Goal: Navigation & Orientation: Find specific page/section

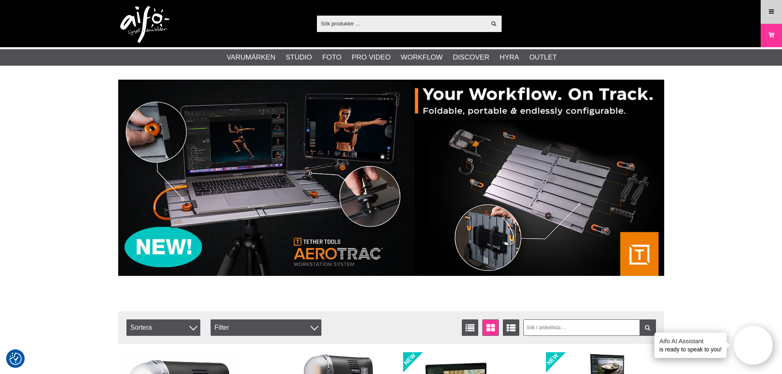
click at [771, 11] on icon at bounding box center [771, 11] width 7 height 9
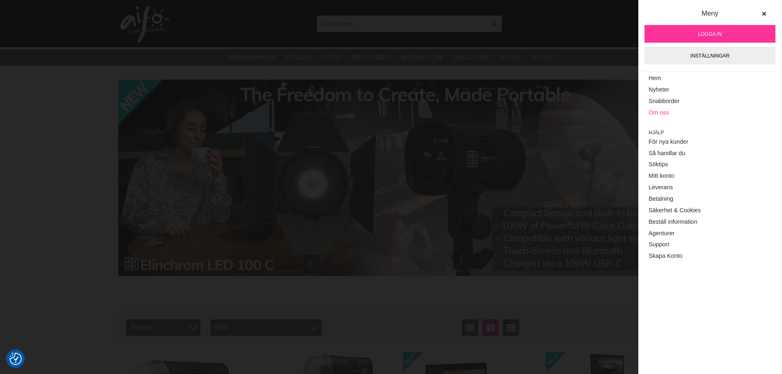
click at [655, 112] on link "Om oss" at bounding box center [710, 112] width 123 height 11
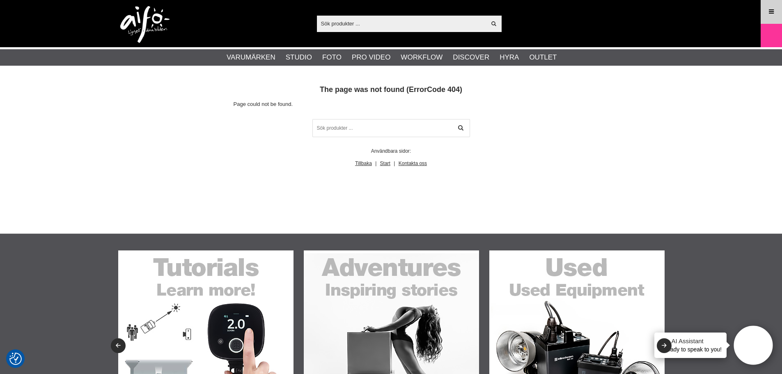
click at [769, 16] on link "Meny" at bounding box center [771, 11] width 21 height 19
